Goal: Navigation & Orientation: Find specific page/section

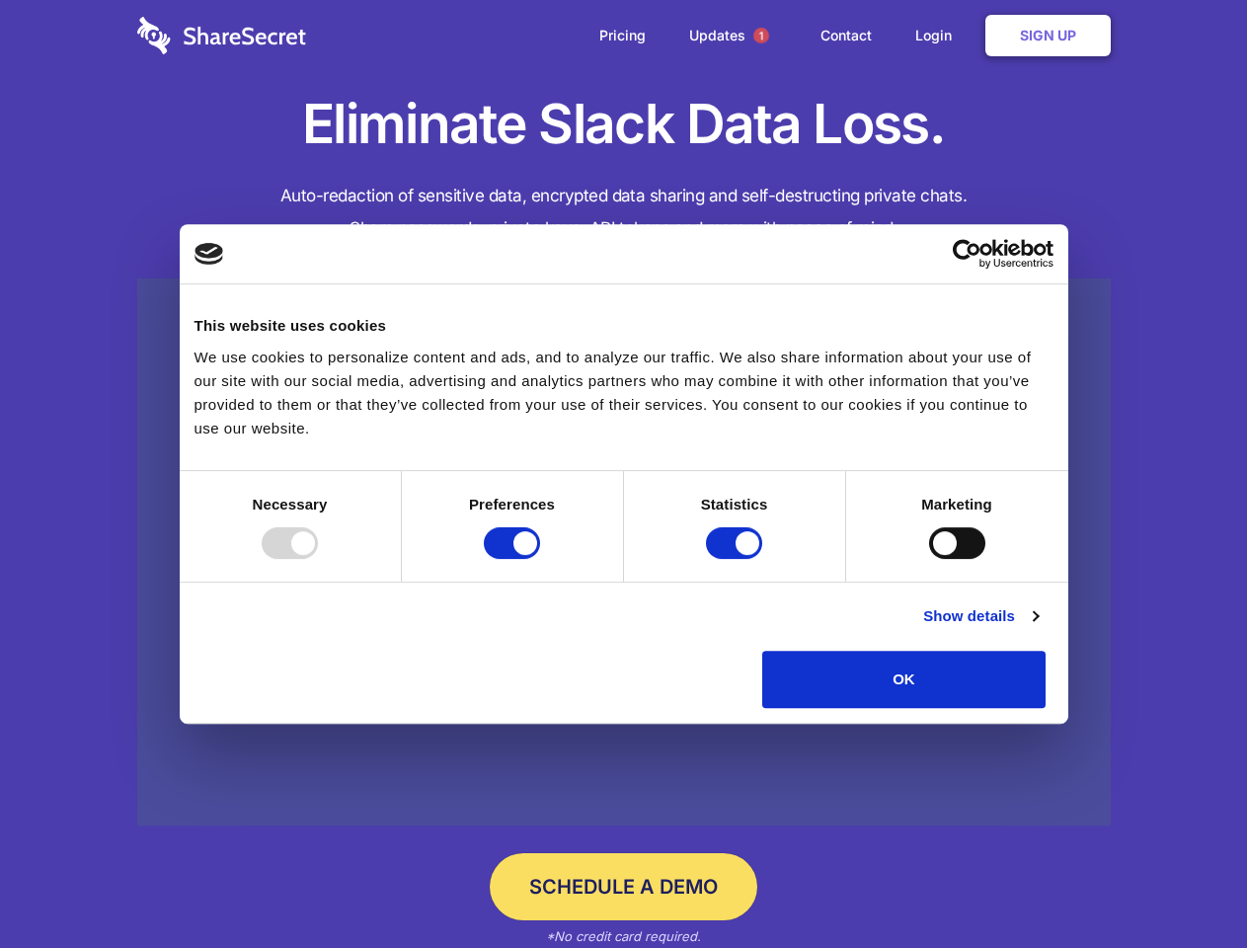
click at [318, 559] on div at bounding box center [290, 543] width 56 height 32
click at [540, 559] on input "Preferences" at bounding box center [512, 543] width 56 height 32
checkbox input "false"
click at [737, 559] on input "Statistics" at bounding box center [734, 543] width 56 height 32
checkbox input "false"
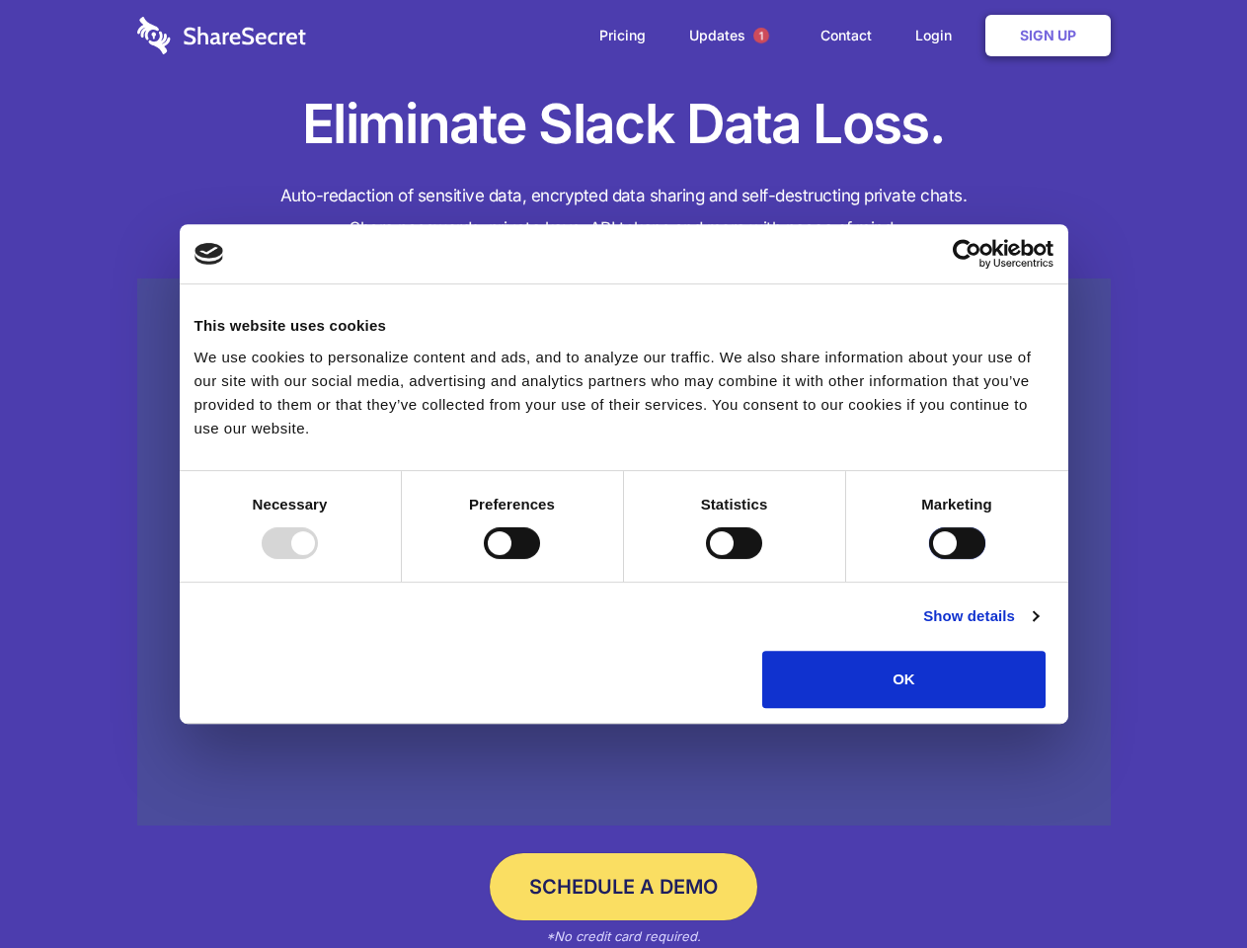
click at [929, 559] on input "Marketing" at bounding box center [957, 543] width 56 height 32
checkbox input "true"
click at [1038, 628] on link "Show details" at bounding box center [980, 616] width 115 height 24
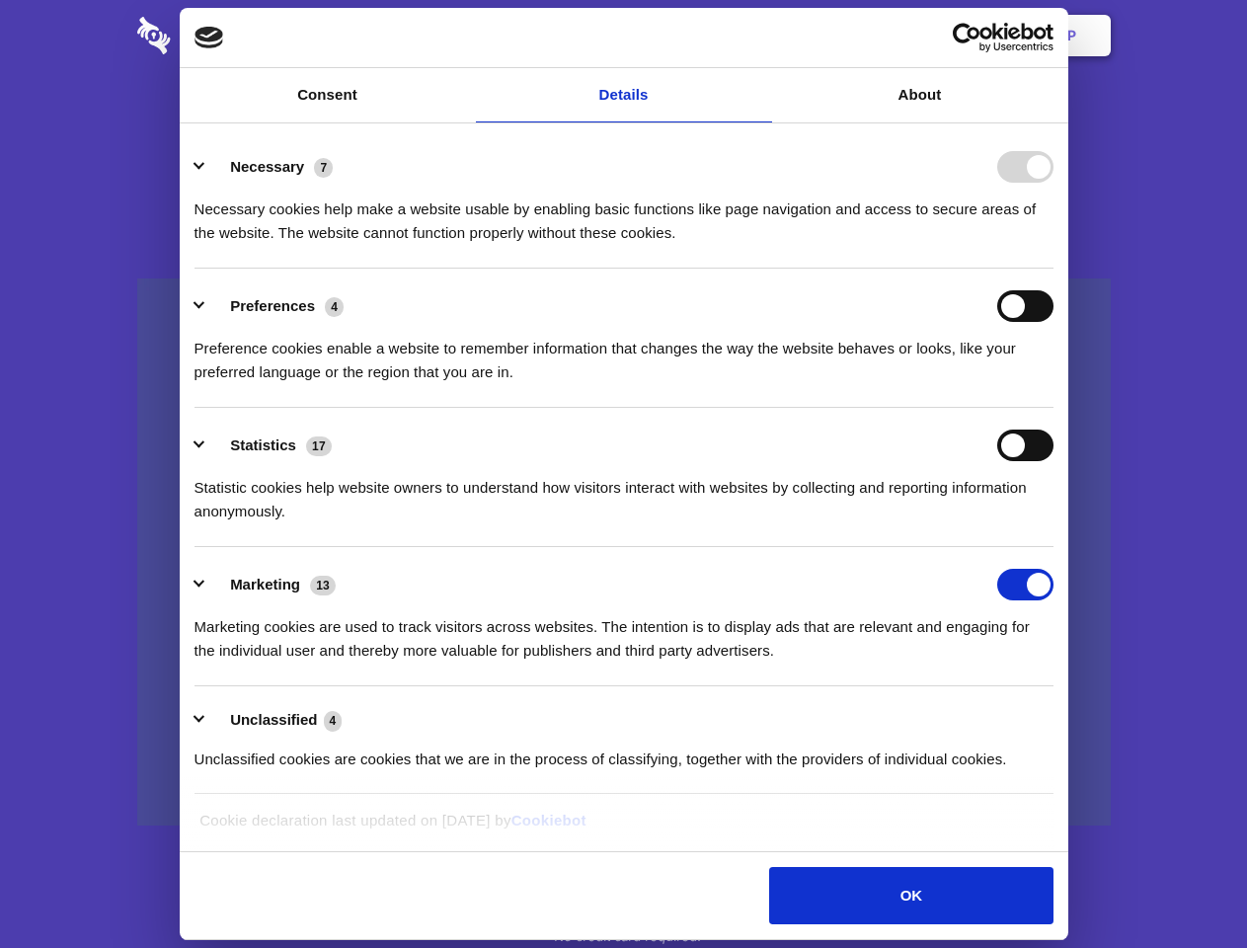
click at [1054, 269] on li "Necessary 7 Necessary cookies help make a website usable by enabling basic func…" at bounding box center [624, 198] width 859 height 139
click at [760, 36] on span "1" at bounding box center [761, 36] width 16 height 16
